Goal: Transaction & Acquisition: Purchase product/service

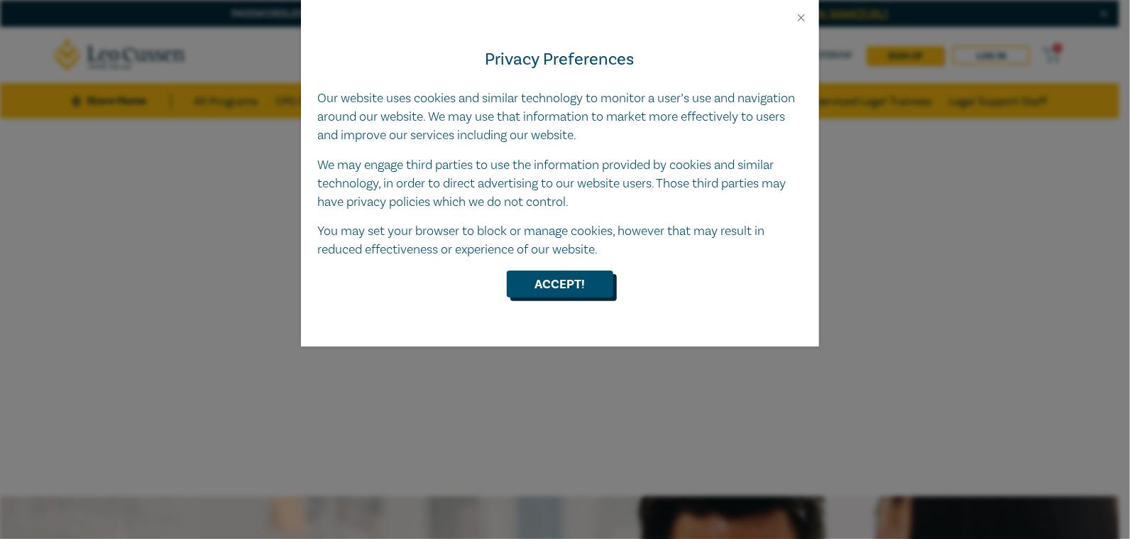
click at [563, 281] on button "Accept!" at bounding box center [560, 283] width 106 height 27
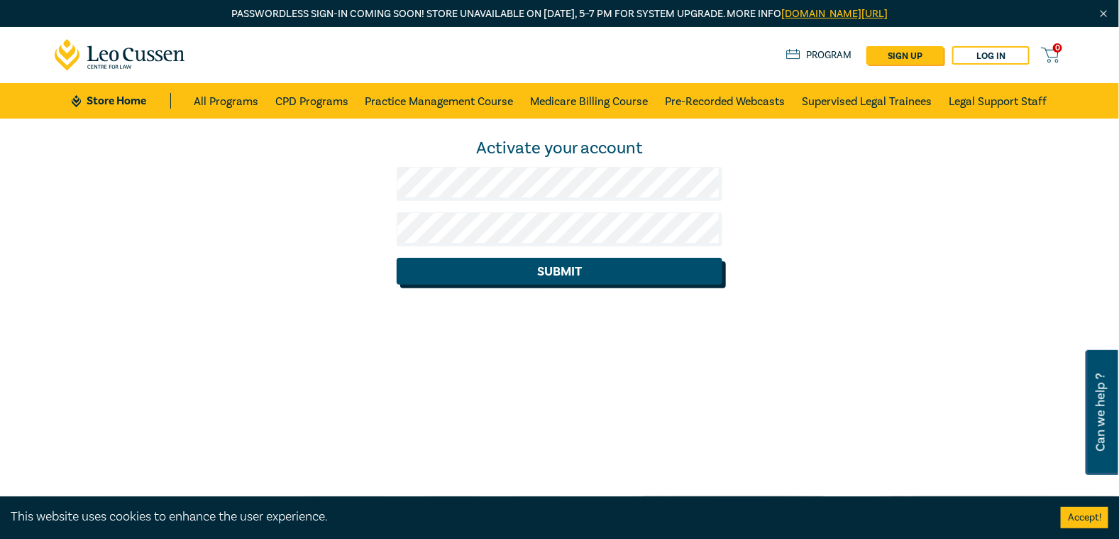
click at [610, 268] on button "Submit" at bounding box center [560, 271] width 326 height 27
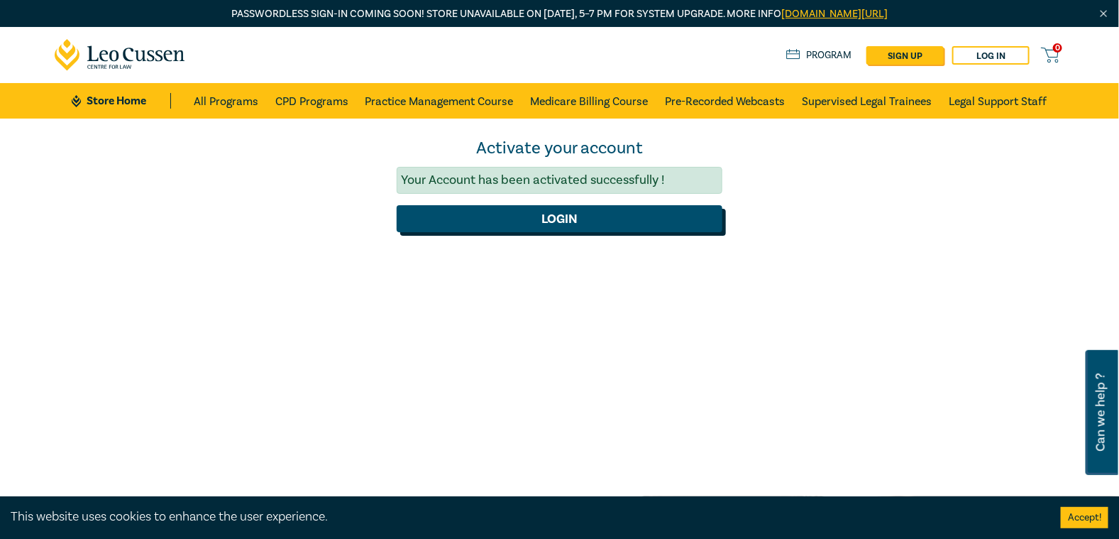
click at [569, 221] on button "Login" at bounding box center [560, 218] width 326 height 27
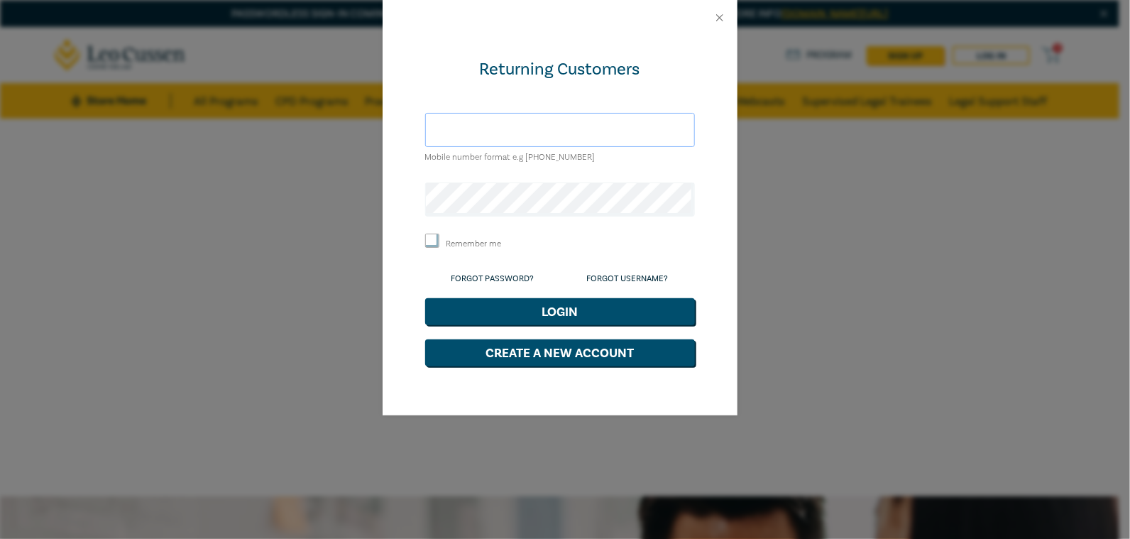
click at [544, 127] on input "text" at bounding box center [560, 130] width 270 height 34
type input "[PERSON_NAME][EMAIL_ADDRESS][PERSON_NAME][DOMAIN_NAME]"
click at [431, 239] on input "Remember me" at bounding box center [432, 241] width 14 height 14
checkbox input "true"
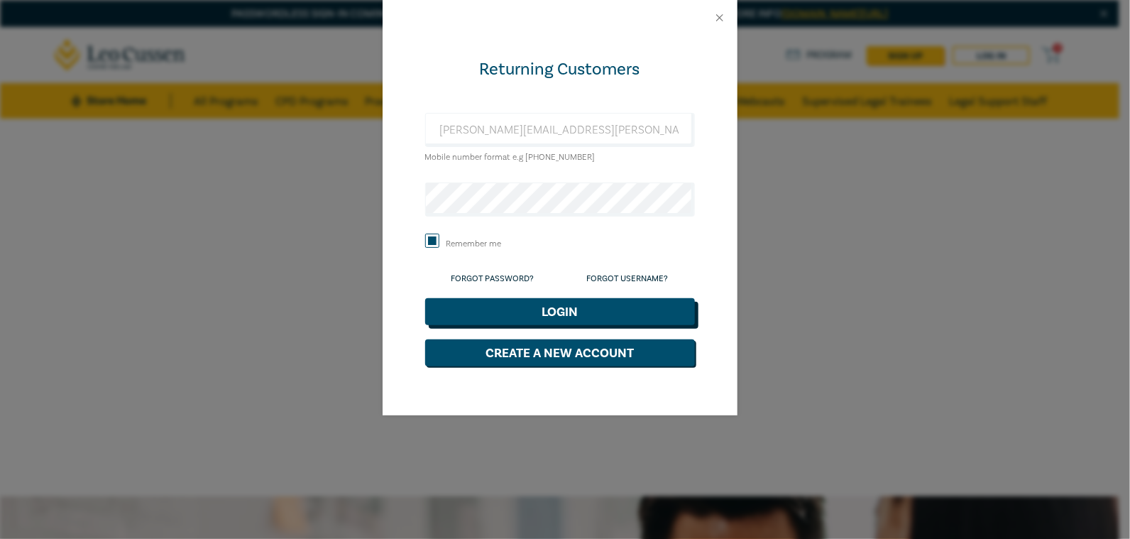
click at [569, 313] on button "Login" at bounding box center [560, 311] width 270 height 27
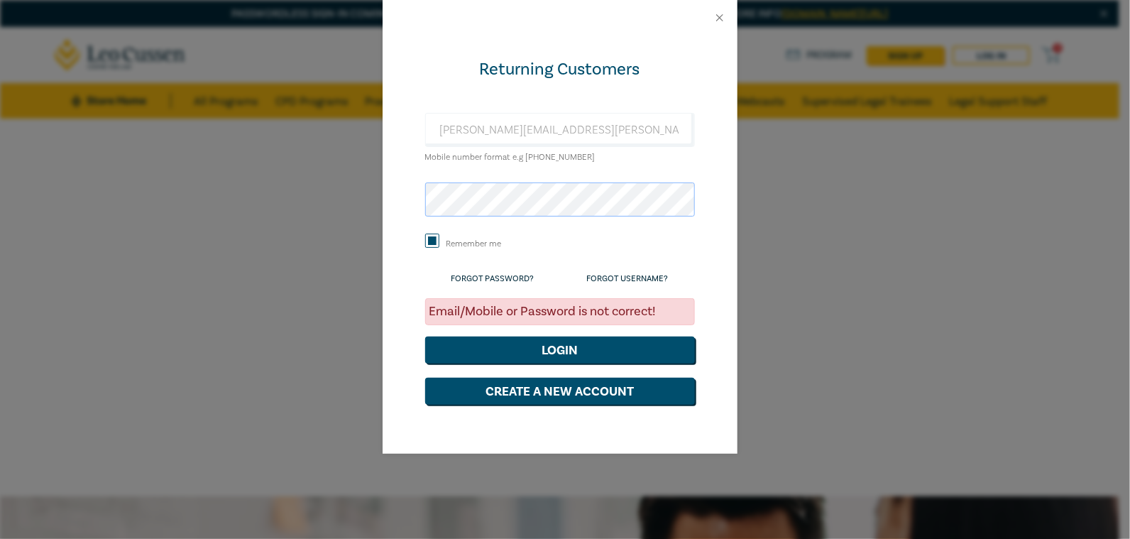
click at [384, 212] on div "Returning Customers [PERSON_NAME][EMAIL_ADDRESS][PERSON_NAME][DOMAIN_NAME] Mobi…" at bounding box center [560, 244] width 355 height 418
click at [558, 352] on button "Login" at bounding box center [560, 349] width 270 height 27
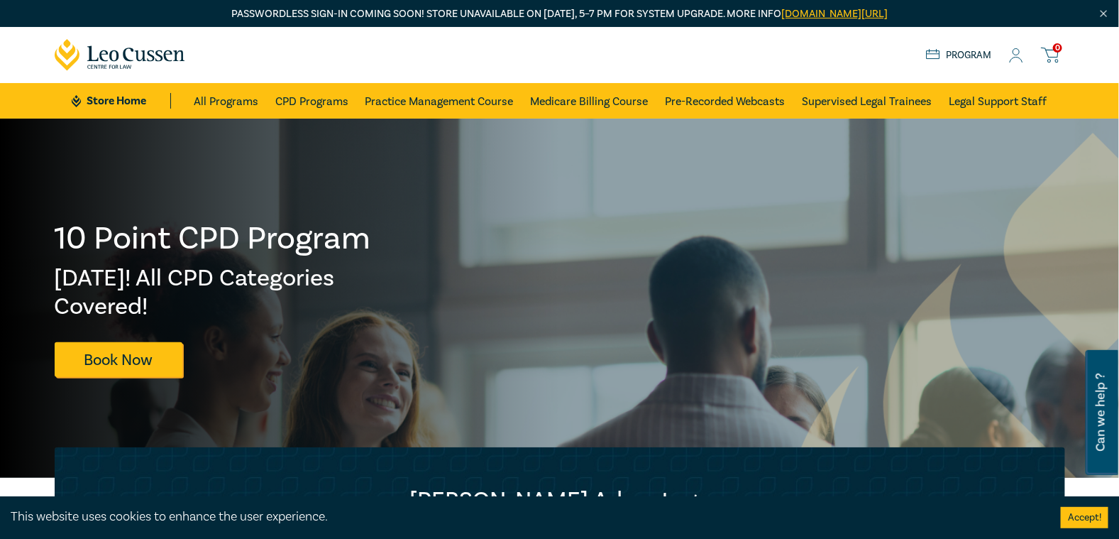
click at [1056, 54] on icon at bounding box center [1050, 55] width 18 height 18
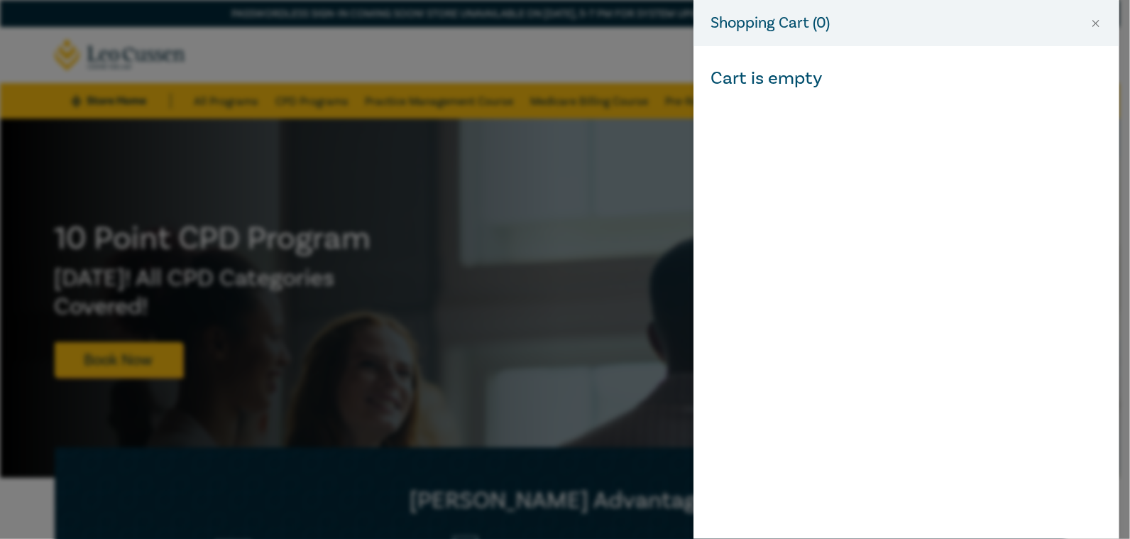
click at [565, 260] on div "Shopping Cart ( 0 ) Cart is empty" at bounding box center [565, 269] width 1130 height 539
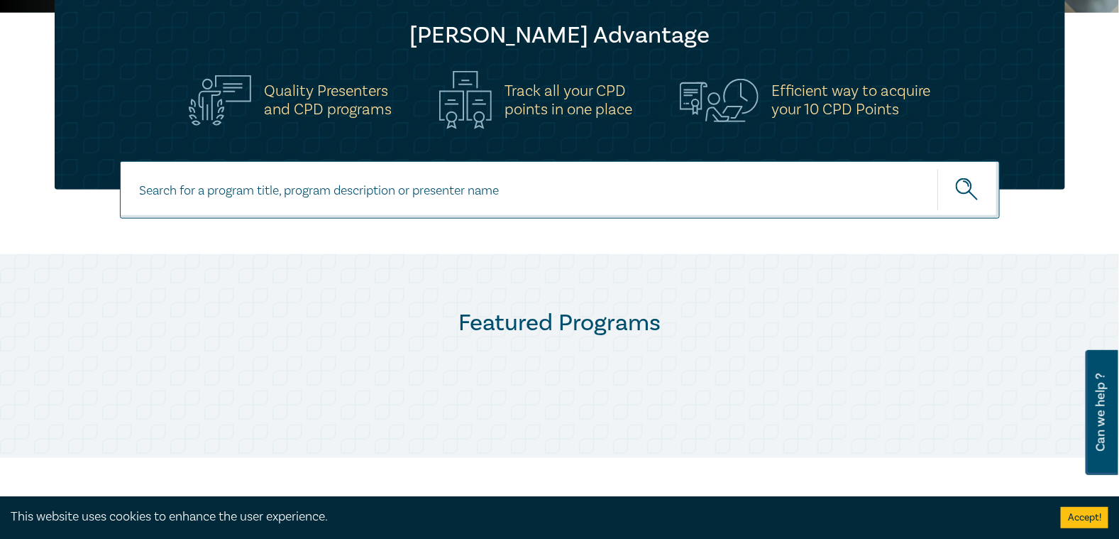
scroll to position [466, 0]
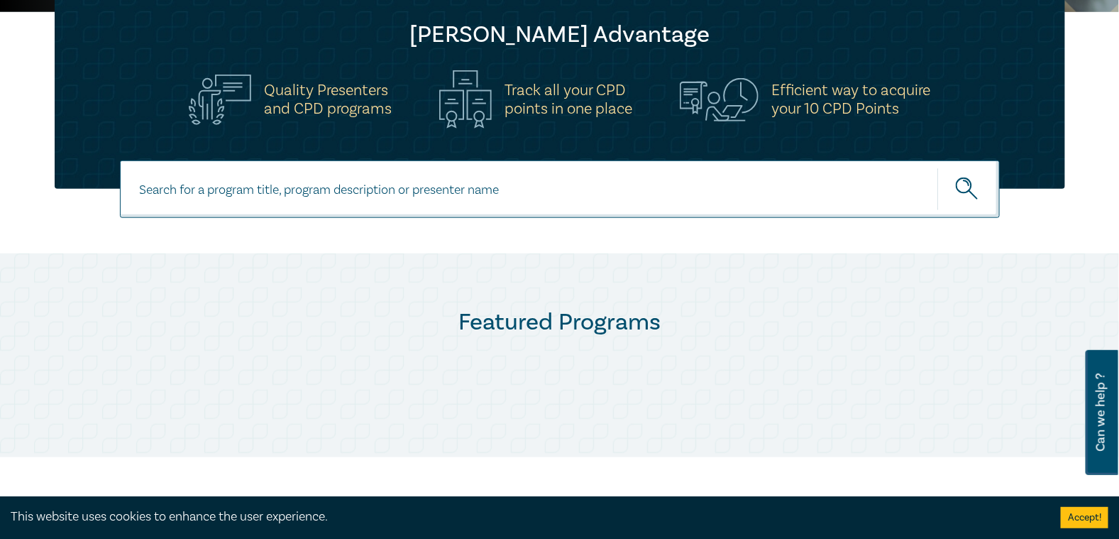
click at [1075, 518] on button "Accept!" at bounding box center [1085, 517] width 48 height 21
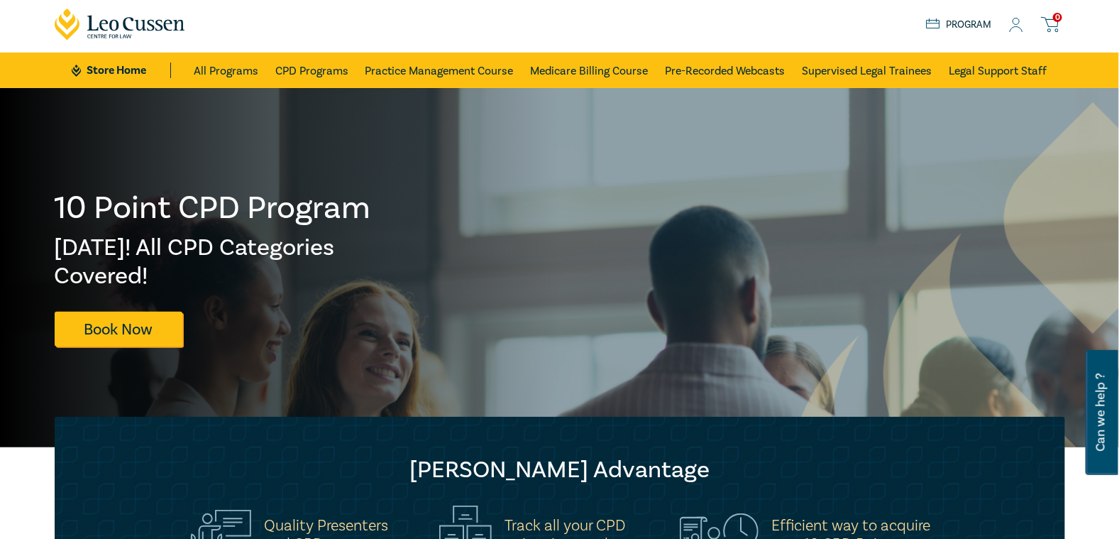
scroll to position [0, 0]
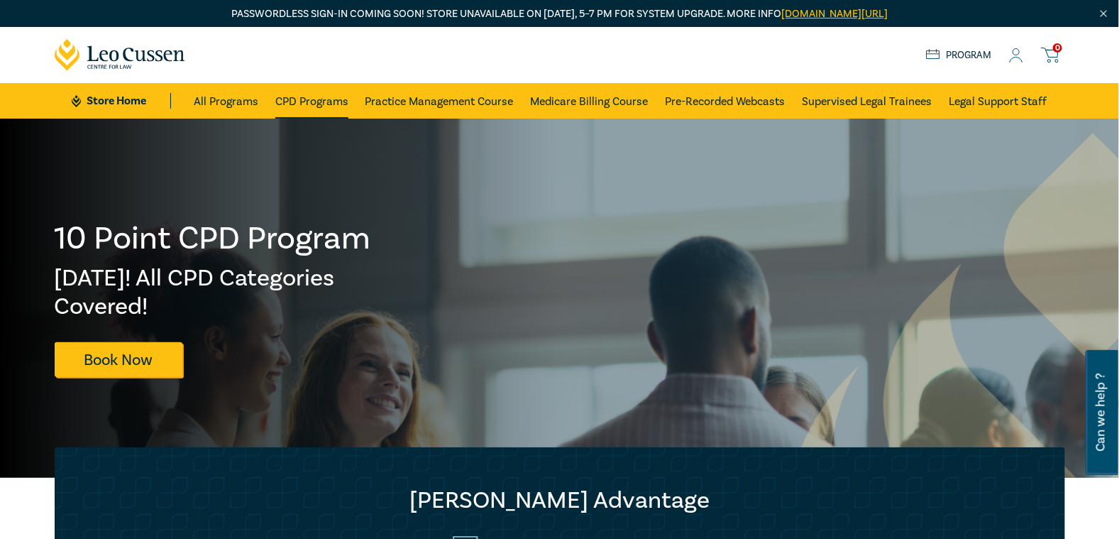
click at [317, 97] on link "CPD Programs" at bounding box center [311, 100] width 73 height 35
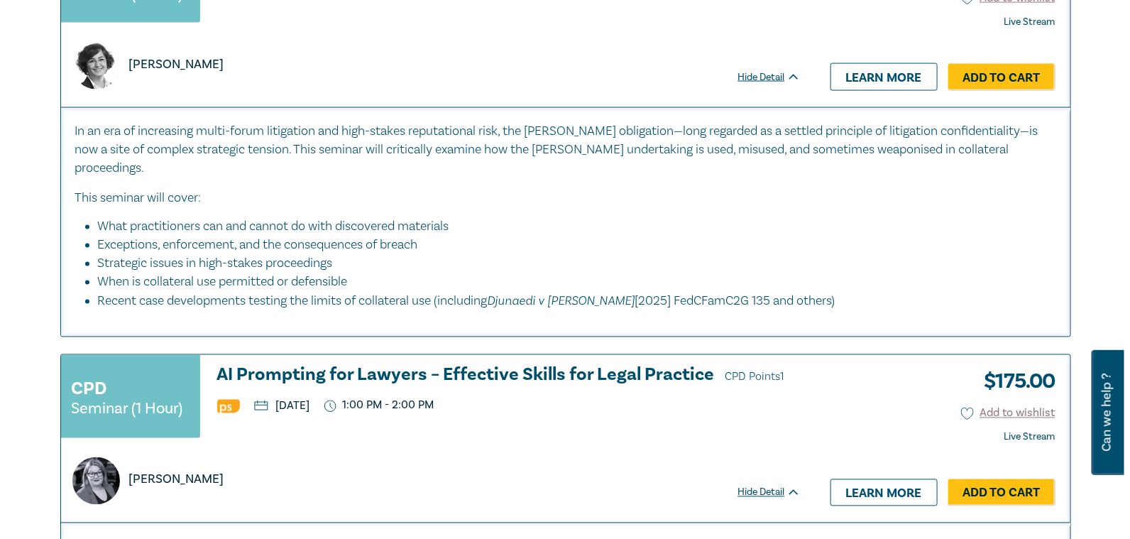
scroll to position [898, 0]
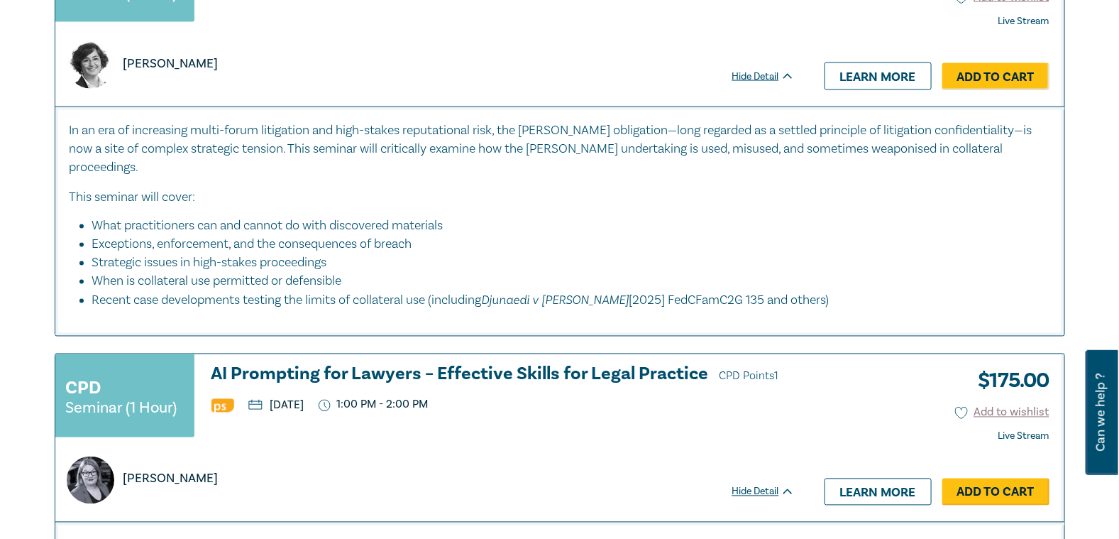
click at [995, 478] on link "Add to Cart" at bounding box center [996, 491] width 107 height 27
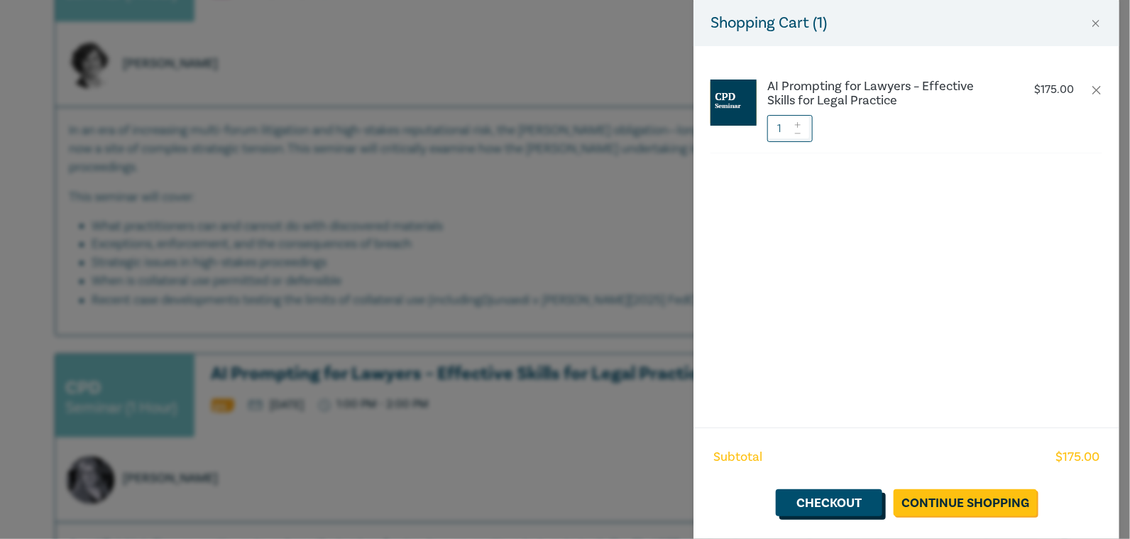
click at [835, 500] on link "Checkout" at bounding box center [829, 502] width 106 height 27
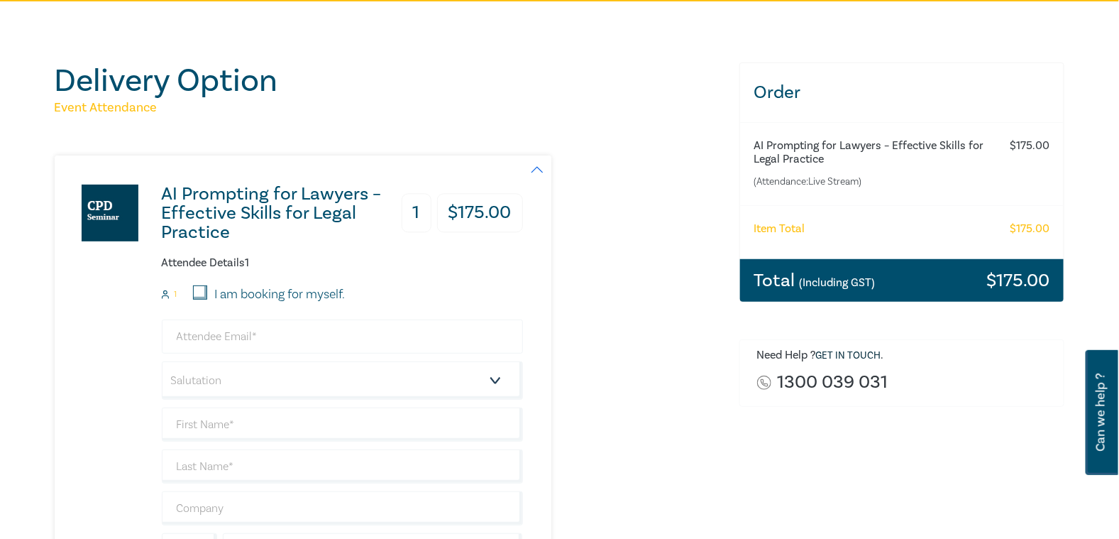
scroll to position [117, 0]
click at [201, 294] on input "I am booking for myself." at bounding box center [200, 292] width 14 height 14
checkbox input "true"
type input "melissa.tung@sussangroup.com.au"
type input "Melissa"
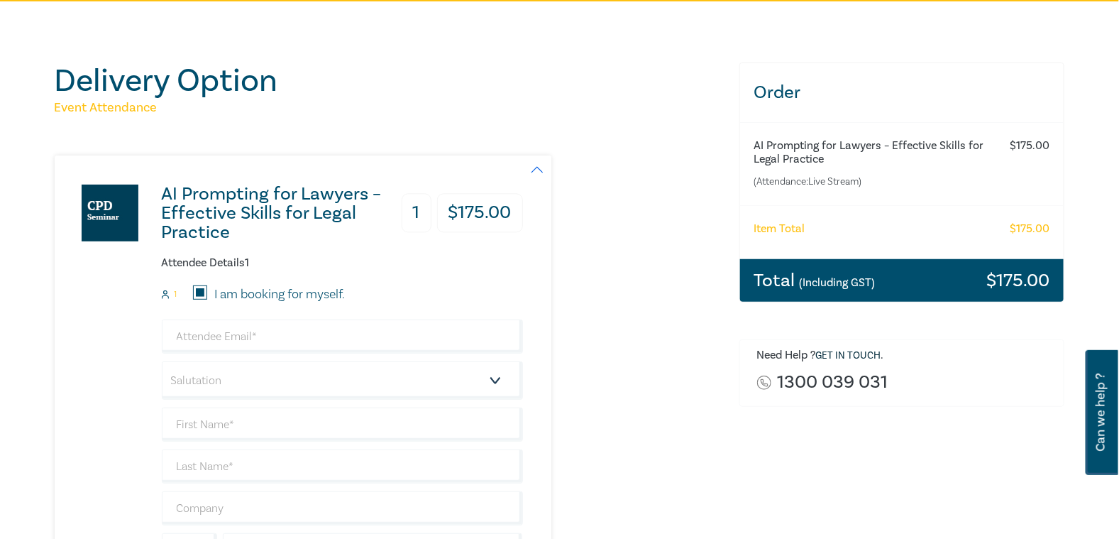
type input "Tung"
type input "438220202"
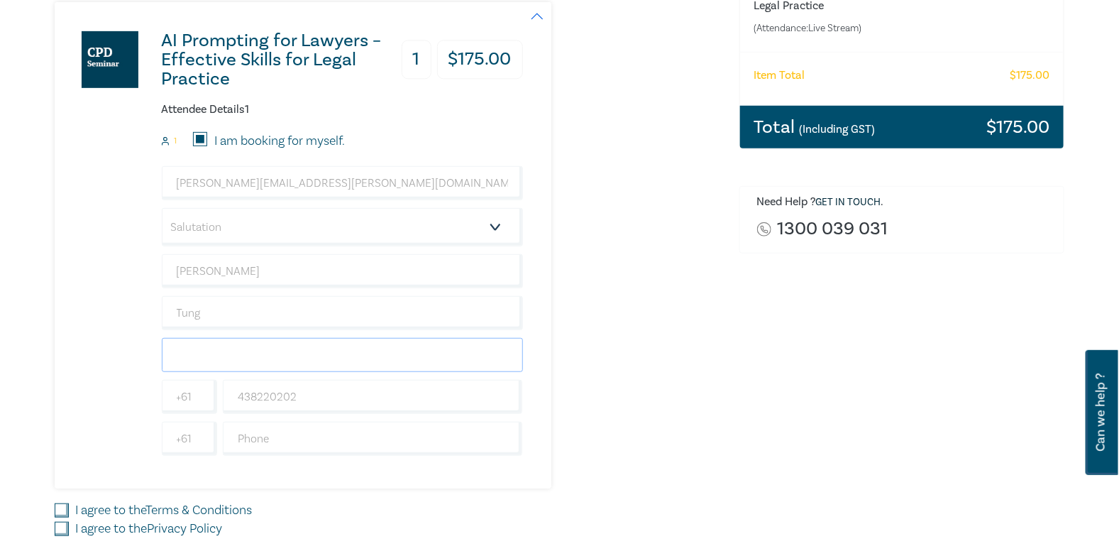
click at [256, 349] on input "text" at bounding box center [342, 355] width 361 height 34
type input "Sussan Corporation (Aust) Pty Ltd"
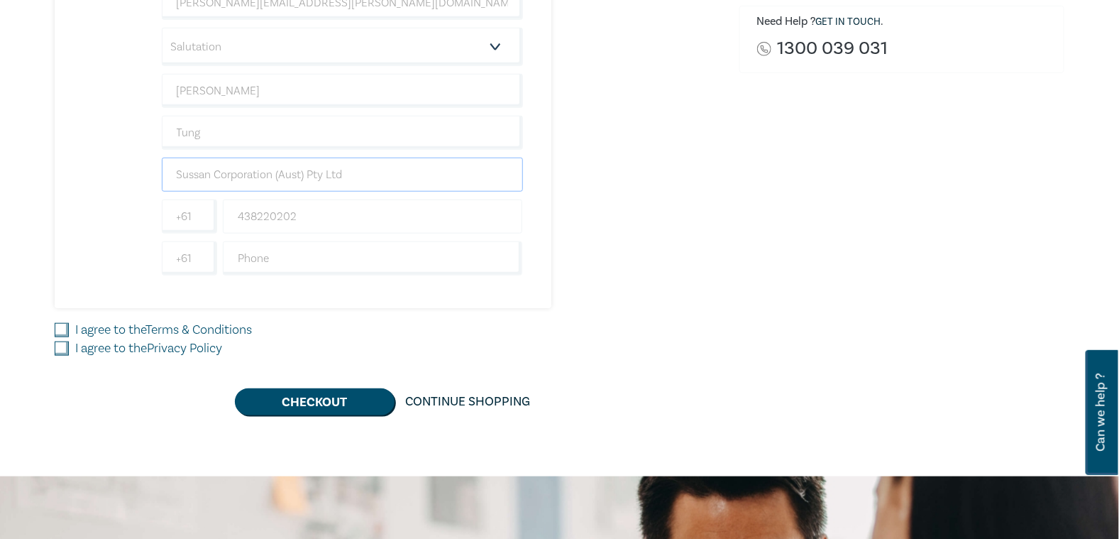
scroll to position [451, 0]
click at [63, 327] on input "I agree to the Terms & Conditions" at bounding box center [62, 330] width 14 height 14
checkbox input "true"
click at [60, 351] on input "I agree to the Privacy Policy" at bounding box center [62, 348] width 14 height 14
checkbox input "true"
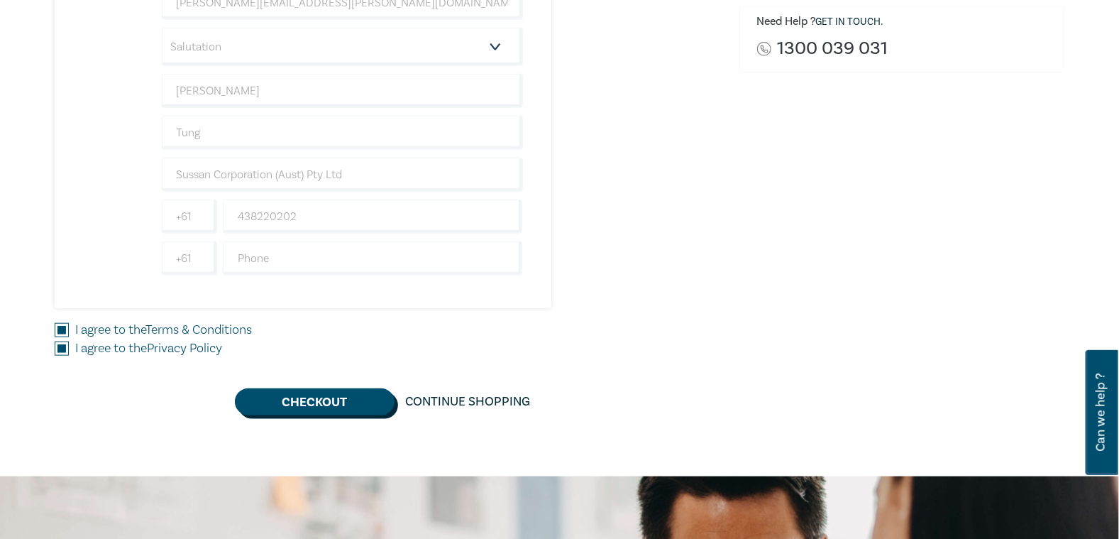
click at [310, 398] on button "Checkout" at bounding box center [315, 401] width 160 height 27
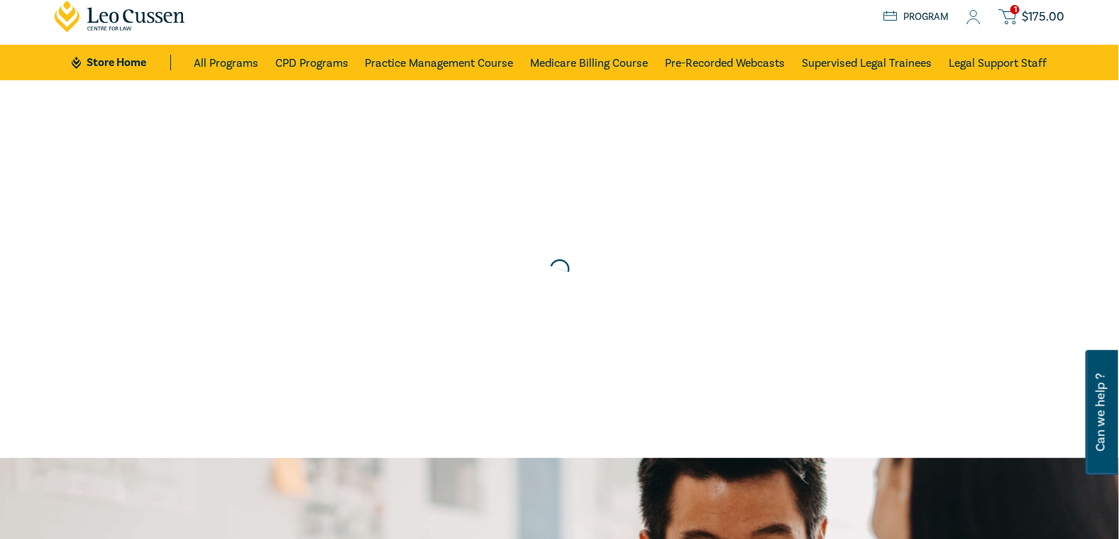
scroll to position [0, 0]
